Goal: Transaction & Acquisition: Purchase product/service

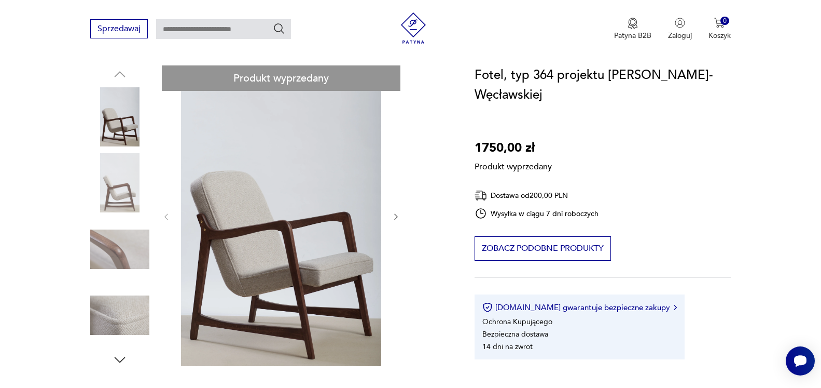
click at [116, 249] on div "Produkt wyprzedany Opis produktu Fotel zaprojektowany przez Barbarę Fenrych Węc…" at bounding box center [270, 394] width 360 height 658
click at [118, 356] on div "Produkt wyprzedany Opis produktu Fotel zaprojektowany przez Barbarę Fenrych Węc…" at bounding box center [270, 394] width 360 height 658
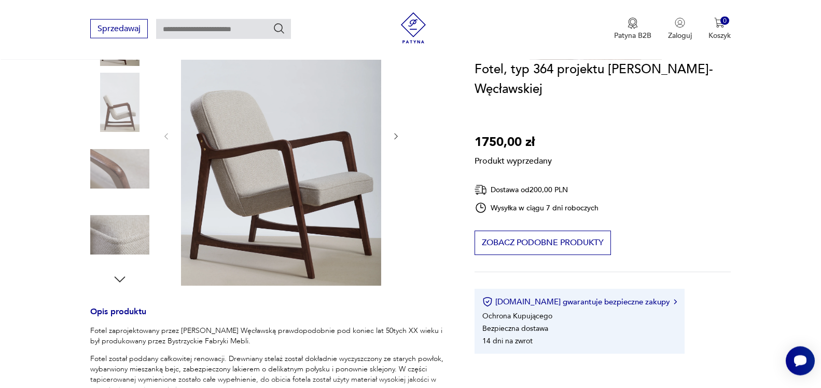
scroll to position [212, 0]
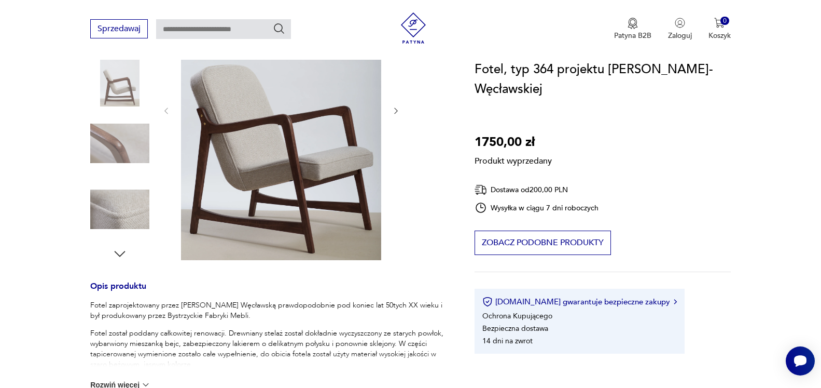
click at [120, 251] on div "Produkt wyprzedany Opis produktu Fotel zaprojektowany przez Barbarę Fenrych Węc…" at bounding box center [270, 289] width 360 height 658
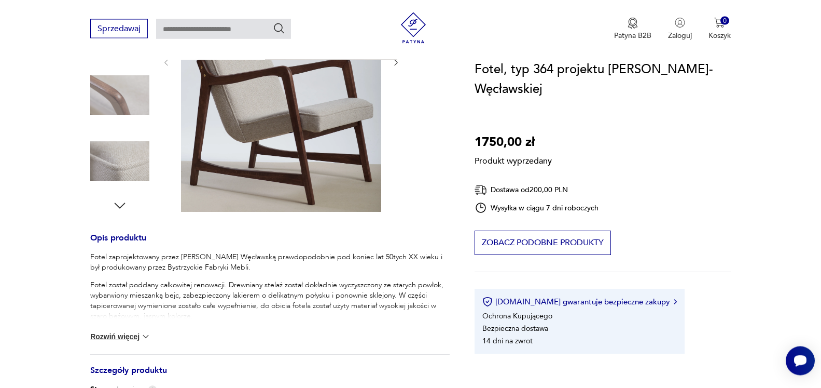
scroll to position [159, 0]
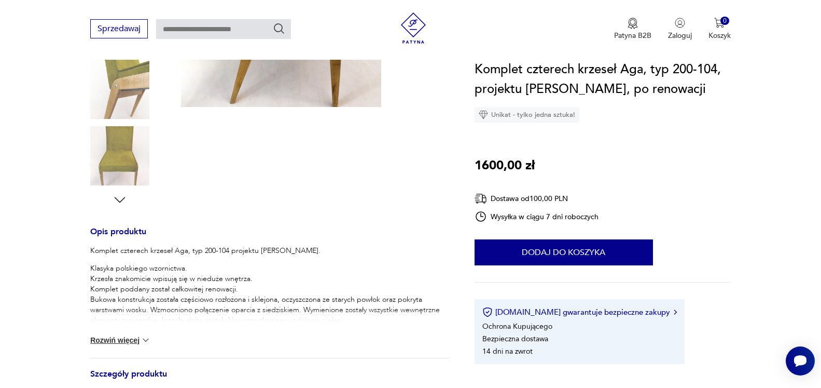
scroll to position [318, 0]
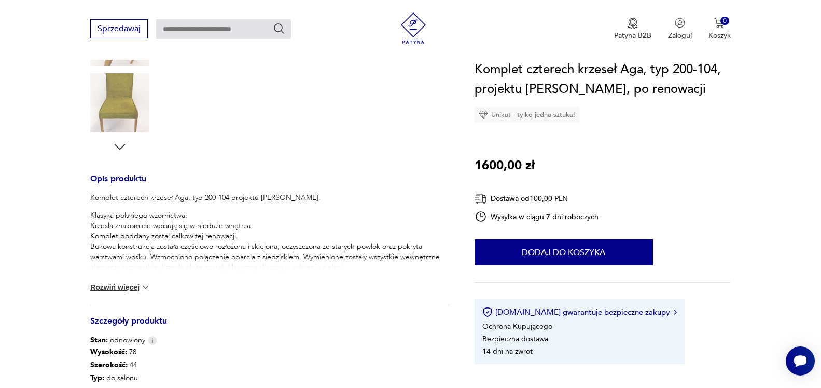
click at [131, 285] on button "Rozwiń więcej" at bounding box center [120, 287] width 60 height 10
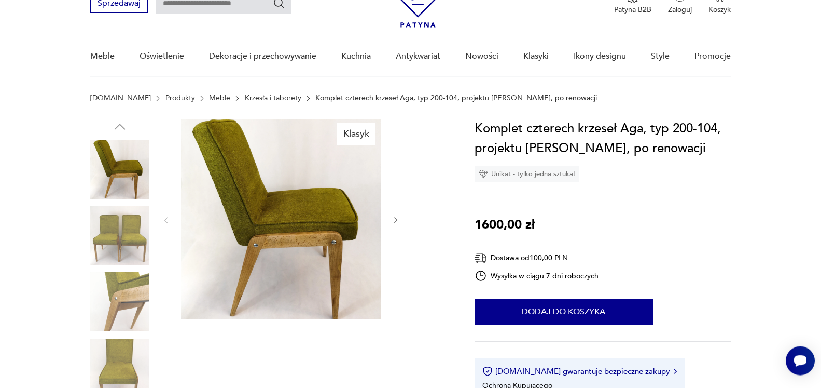
scroll to position [0, 0]
